Goal: Obtain resource: Obtain resource

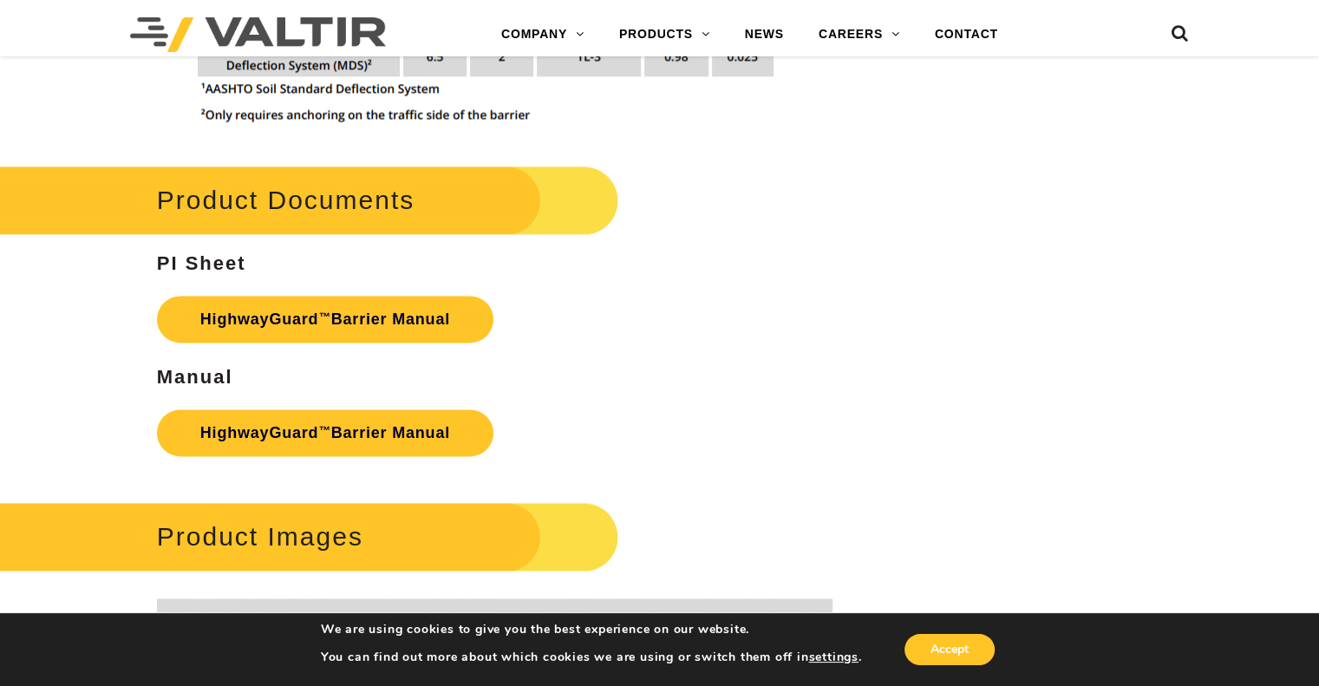
scroll to position [2380, 0]
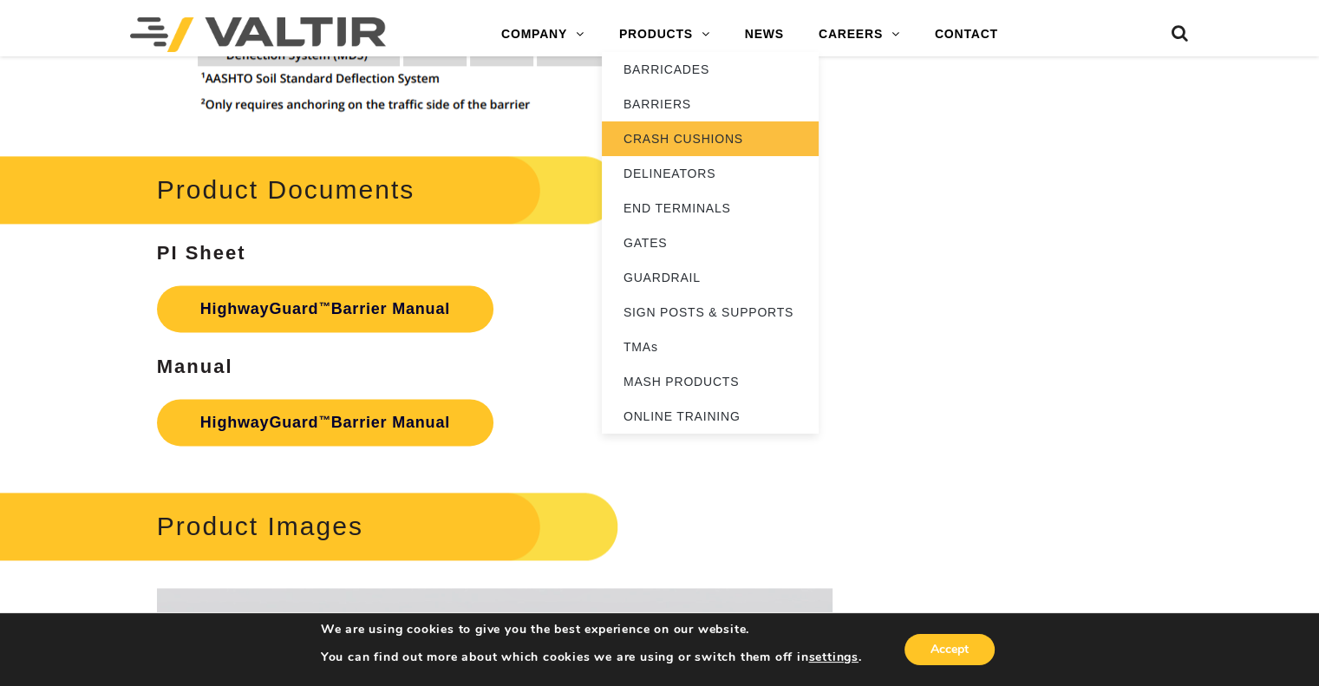
click at [681, 131] on link "CRASH CUSHIONS" at bounding box center [710, 138] width 217 height 35
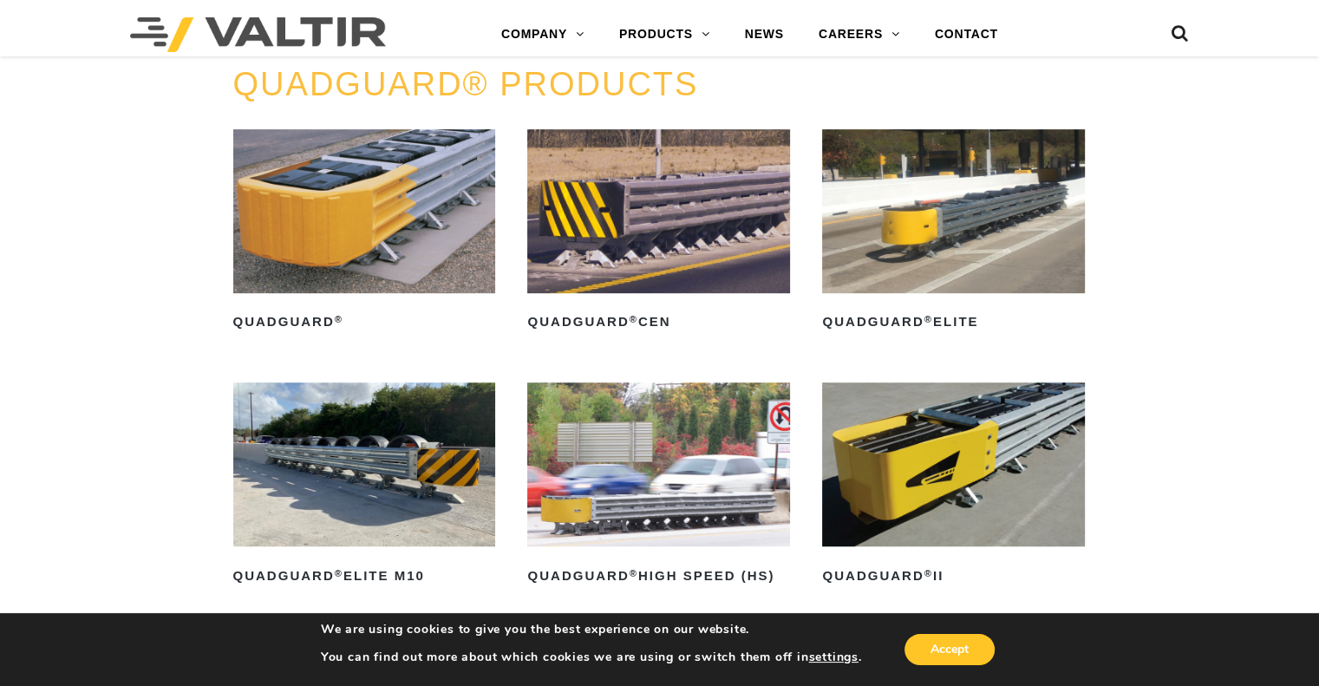
scroll to position [1086, 0]
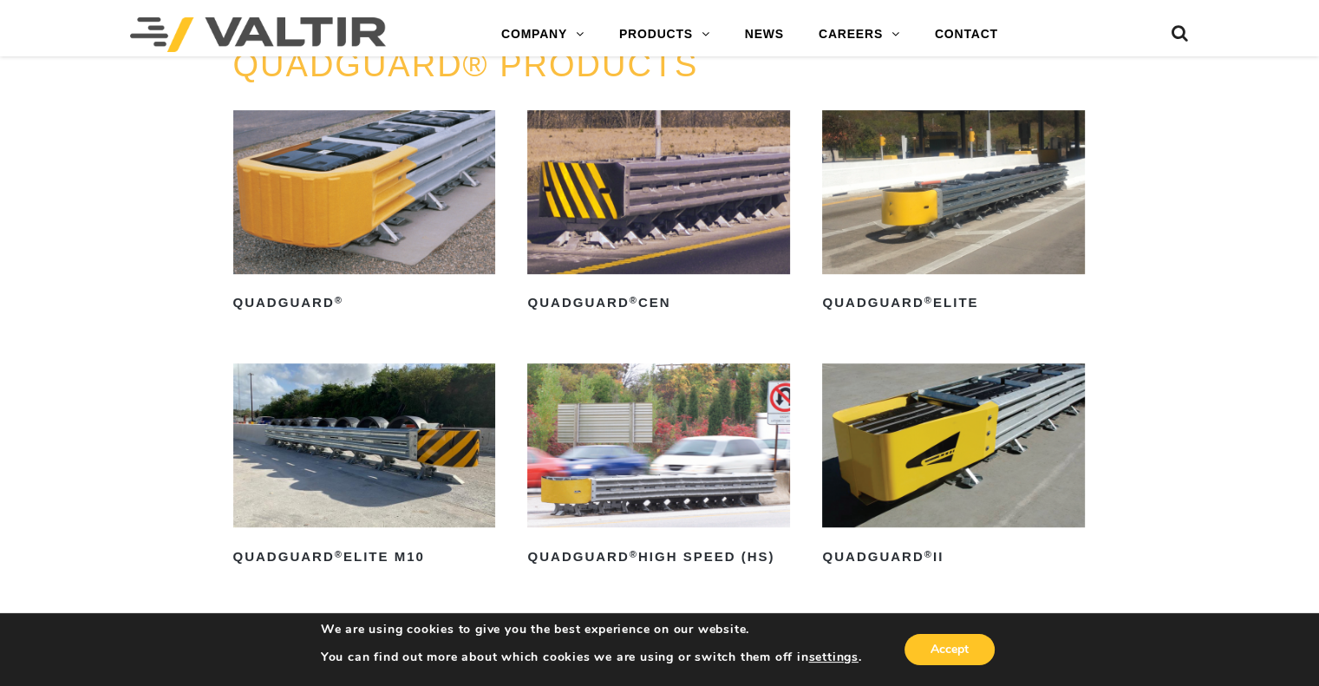
click at [1014, 468] on img at bounding box center [953, 445] width 263 height 164
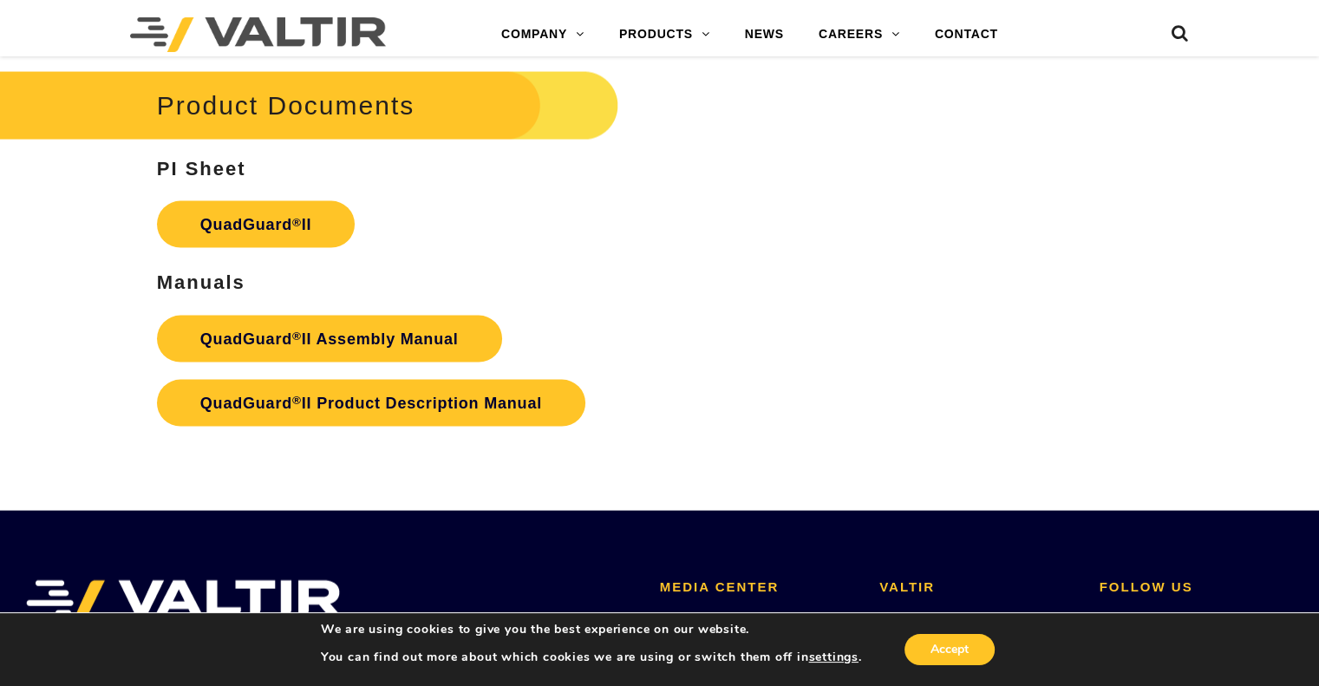
scroll to position [3542, 0]
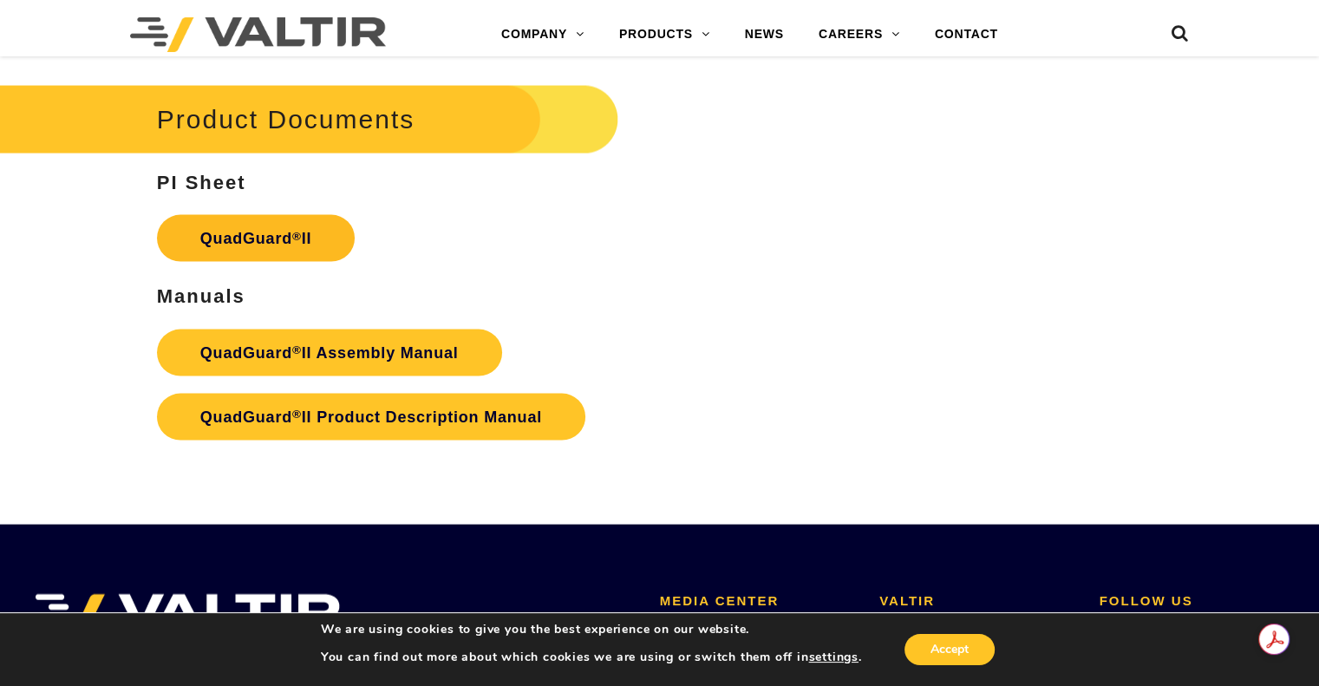
click at [300, 230] on sup "®" at bounding box center [297, 236] width 10 height 13
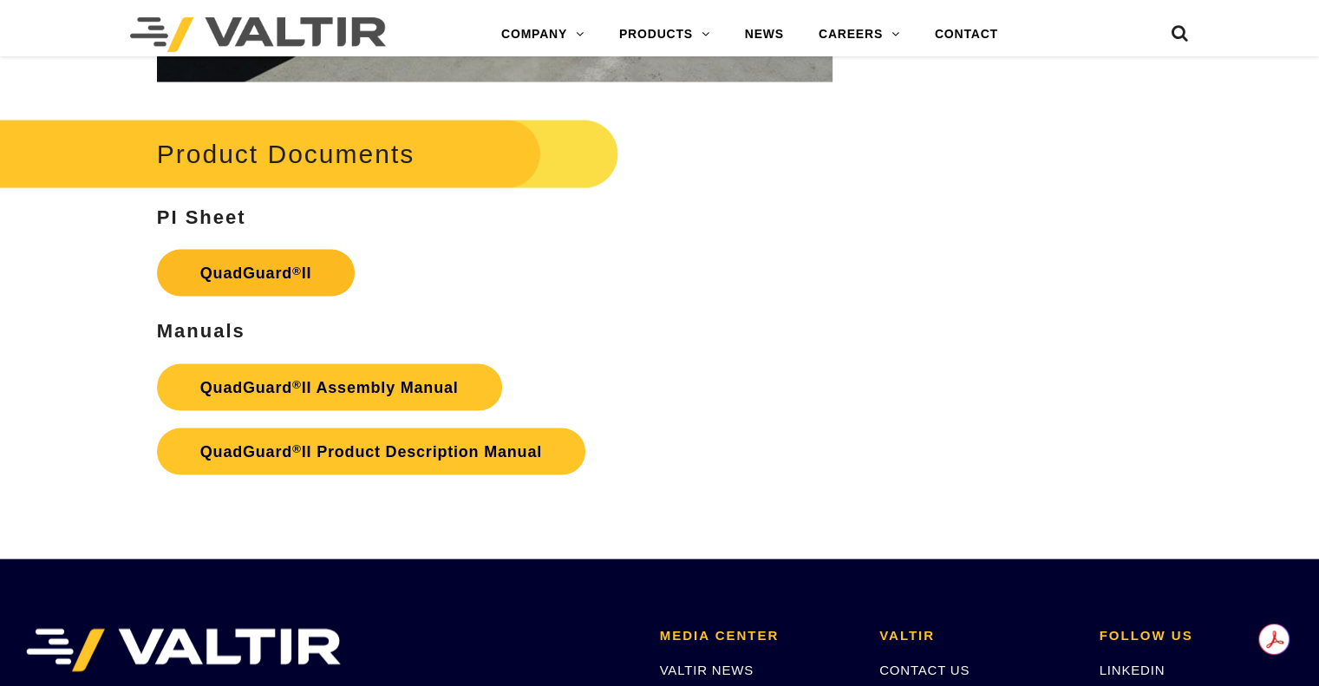
scroll to position [3542, 0]
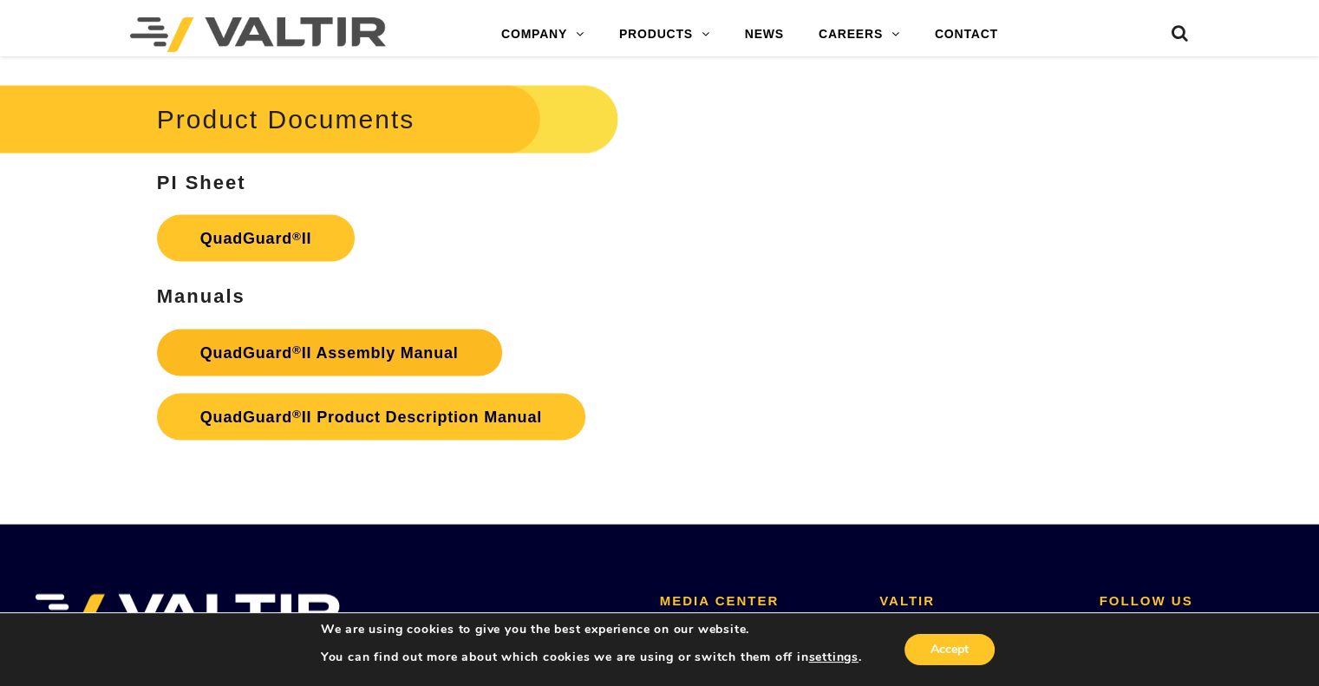
click at [367, 344] on strong "QuadGuard ® II Assembly Manual" at bounding box center [329, 352] width 258 height 17
